Goal: Download file/media

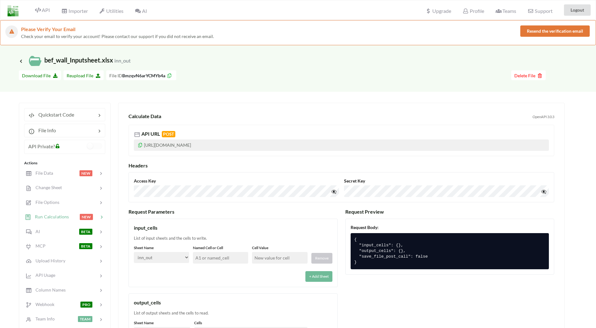
select select "inn_out"
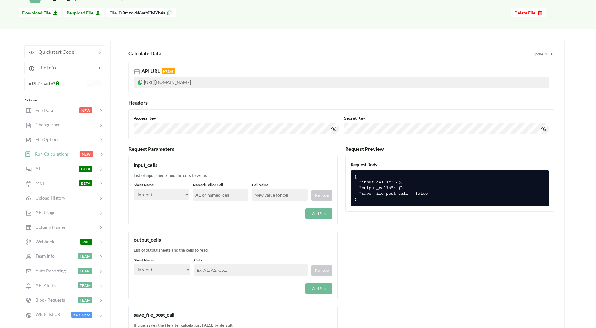
click at [199, 111] on div "Access Key 👁️‍🗨️ Secret Key 👁️‍🗨️" at bounding box center [342, 124] width 426 height 30
click at [187, 270] on select "Select… inn_out Kold Brand Ark1 Firsidig Makro" at bounding box center [162, 269] width 57 height 11
click at [134, 264] on select "Select… inn_out Kold Brand Ark1 Firsidig Makro" at bounding box center [162, 269] width 57 height 11
click at [231, 258] on label "Cells" at bounding box center [250, 260] width 113 height 6
click at [225, 272] on input "text" at bounding box center [250, 270] width 113 height 12
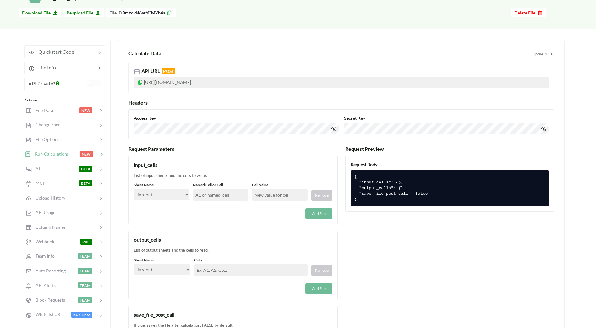
click at [173, 209] on div "+ Add Sheet" at bounding box center [233, 212] width 199 height 14
click at [184, 212] on div "+ Add Sheet" at bounding box center [233, 212] width 199 height 14
click at [53, 111] on div at bounding box center [66, 110] width 27 height 7
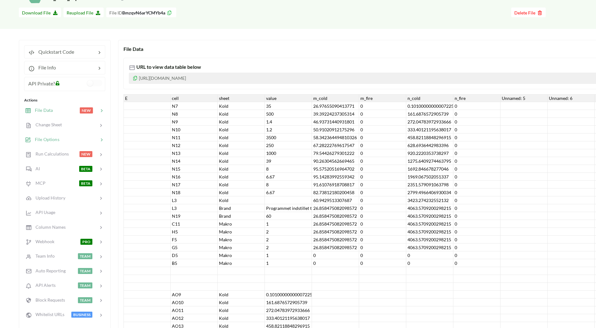
click at [56, 139] on span "File Options" at bounding box center [45, 139] width 28 height 5
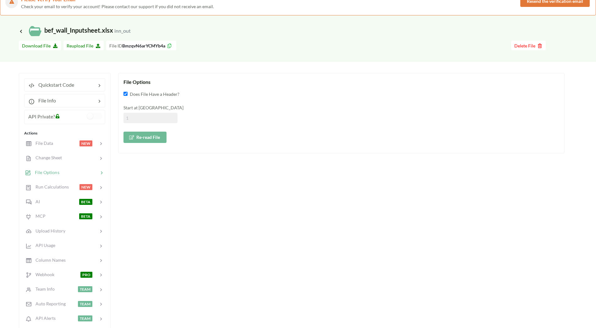
scroll to position [0, 0]
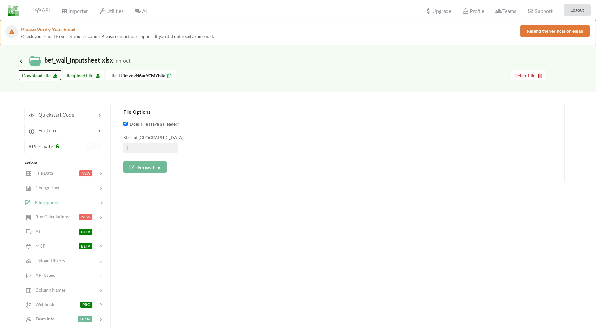
click at [40, 75] on span "Download File" at bounding box center [40, 75] width 36 height 5
